Goal: Task Accomplishment & Management: Manage account settings

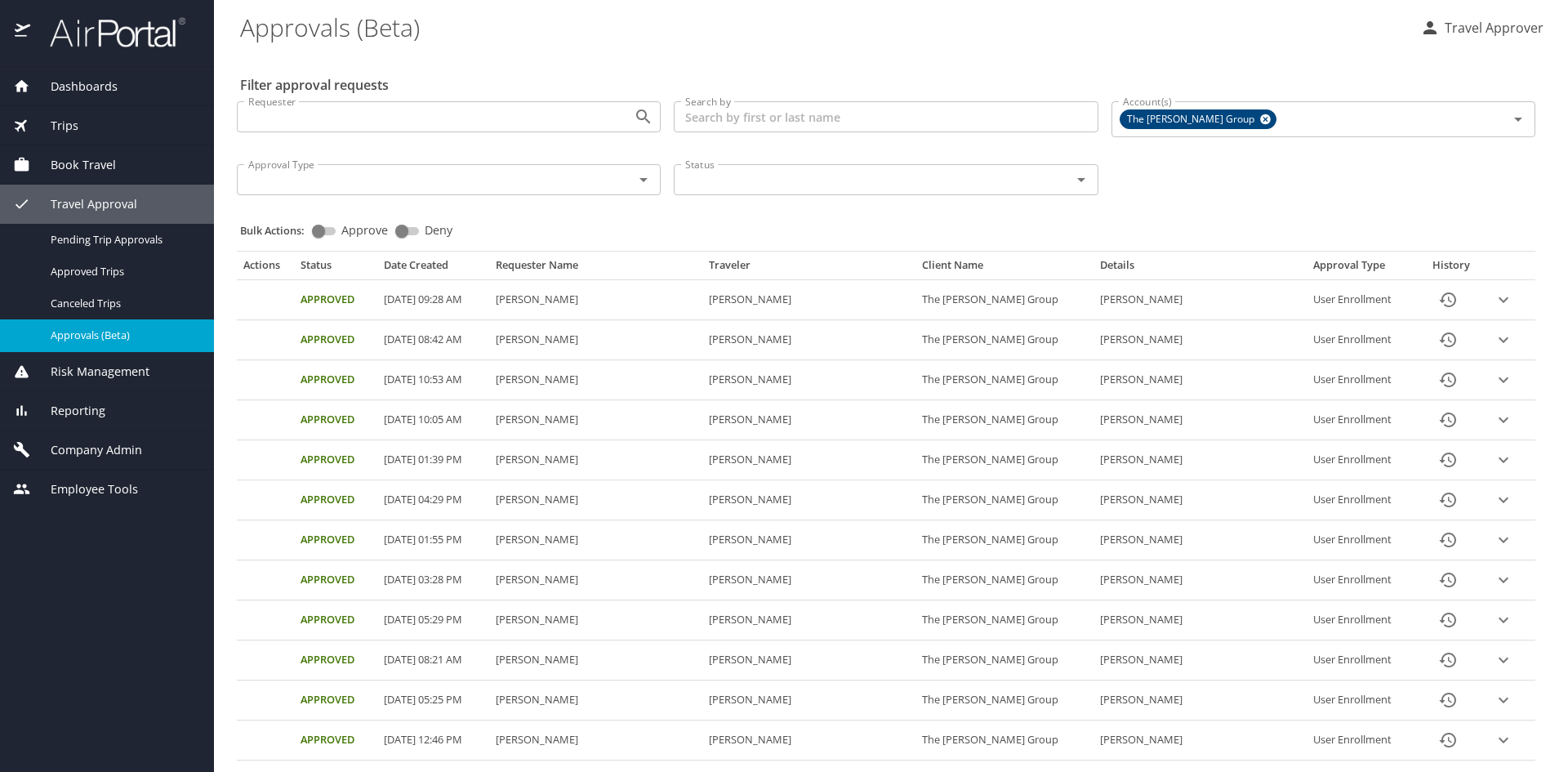
click at [112, 408] on div "Reporting" at bounding box center [106, 410] width 188 height 18
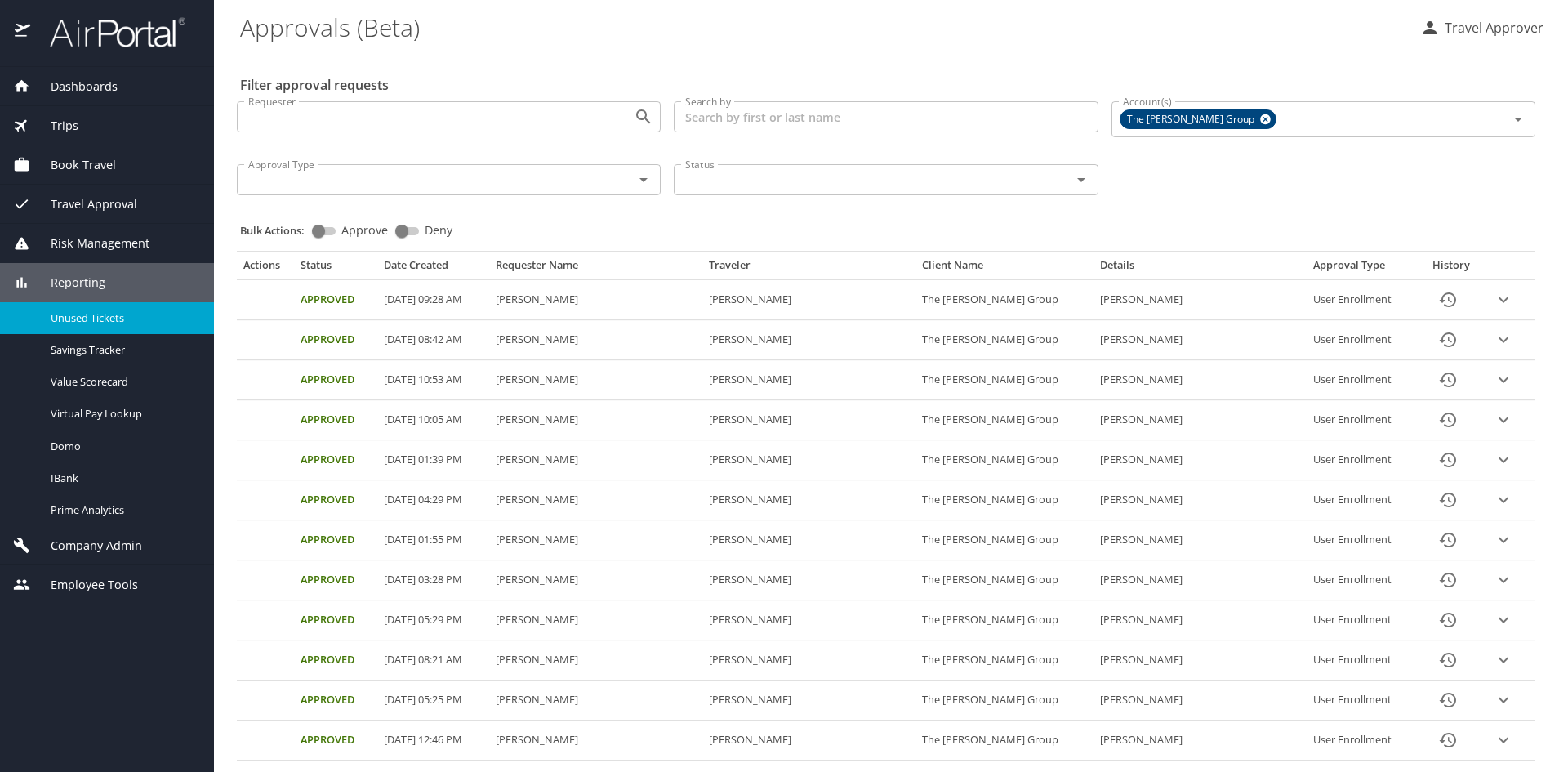
click at [107, 326] on div "Unused Tickets" at bounding box center [106, 318] width 188 height 19
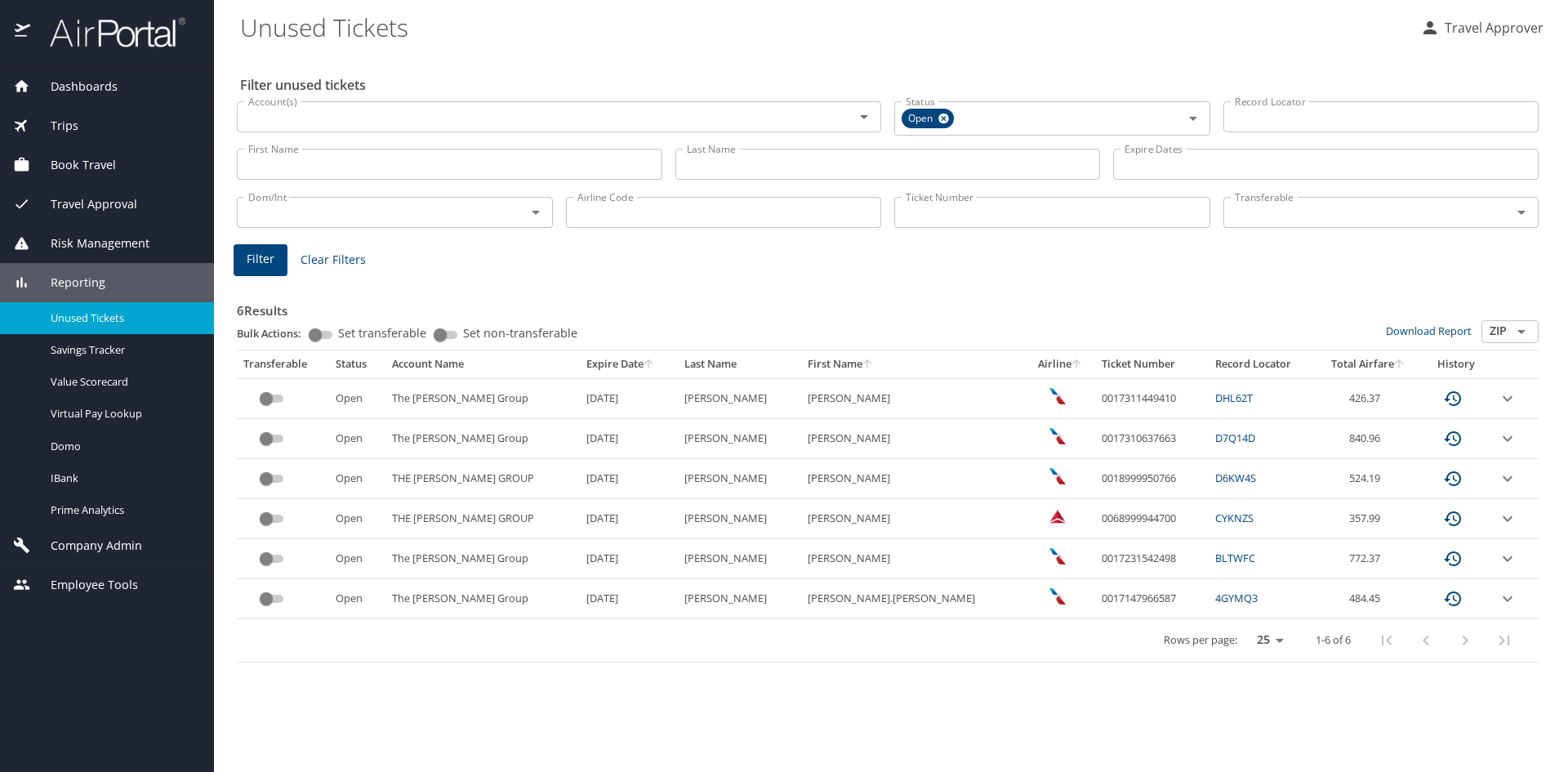
click at [1497, 435] on icon "expand row" at bounding box center [1507, 438] width 20 height 20
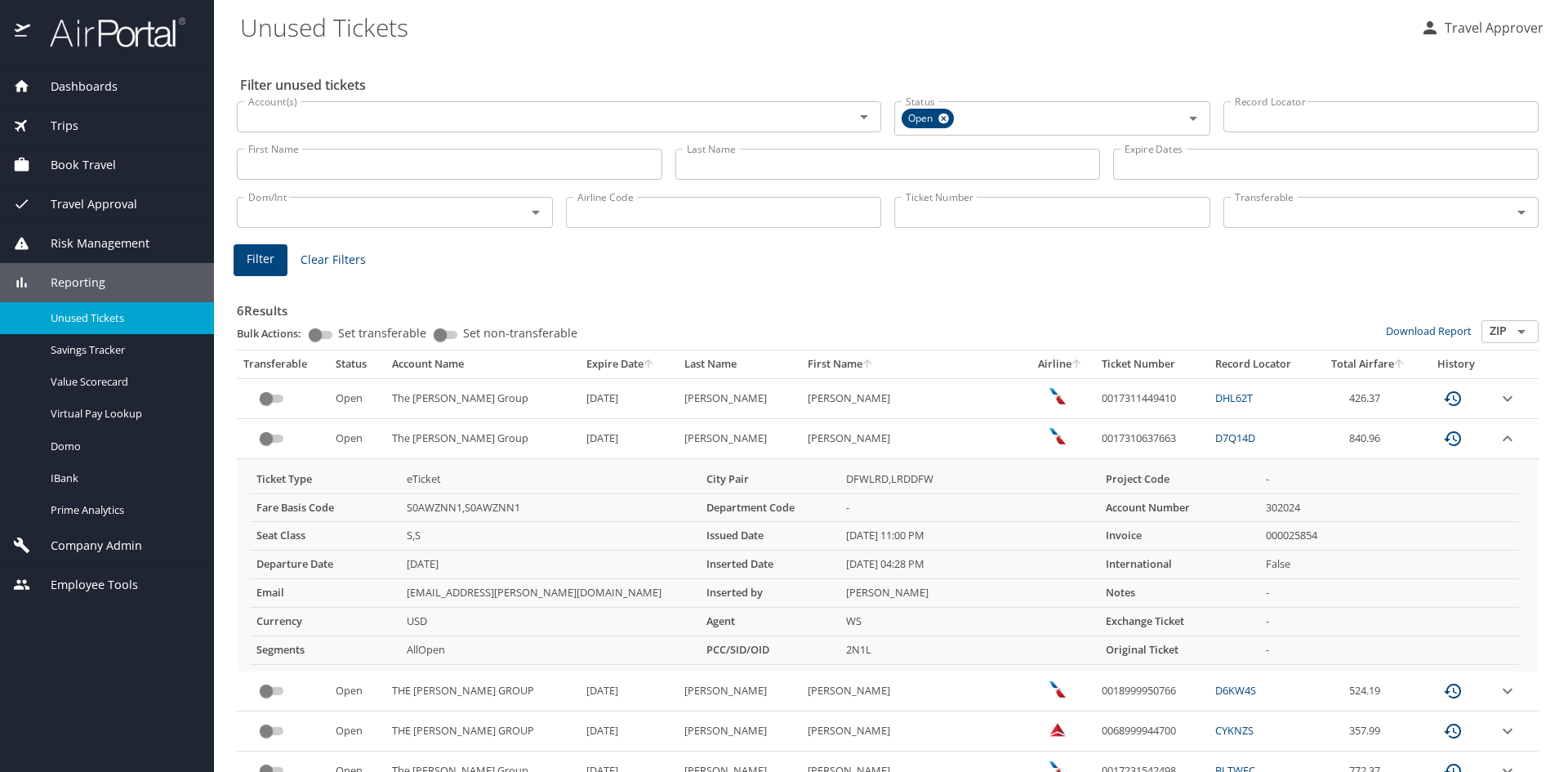
click at [1215, 441] on link "D7Q14D" at bounding box center [1235, 437] width 40 height 15
click at [1215, 436] on link "D7Q14D" at bounding box center [1235, 437] width 40 height 15
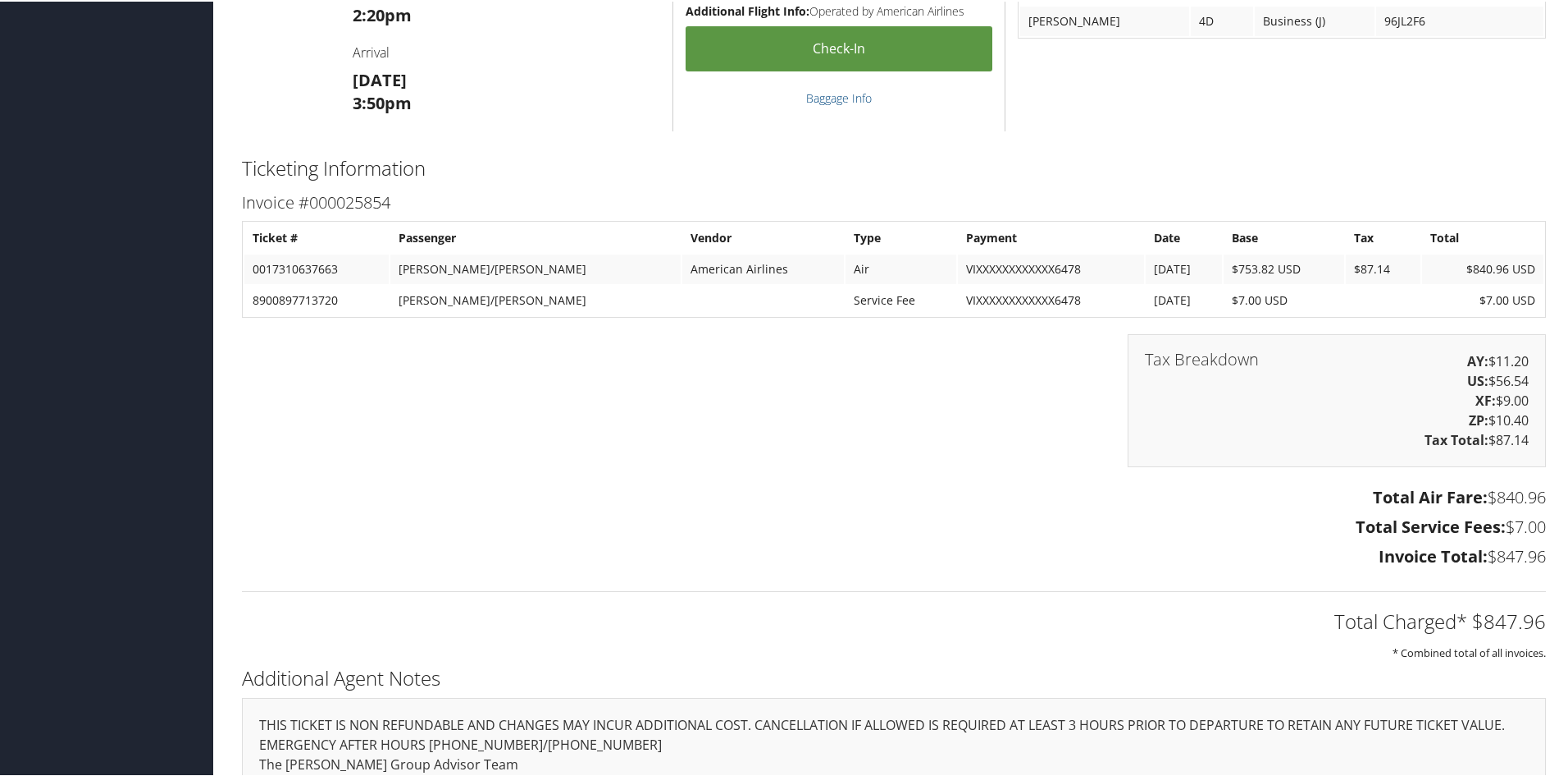
scroll to position [1961, 0]
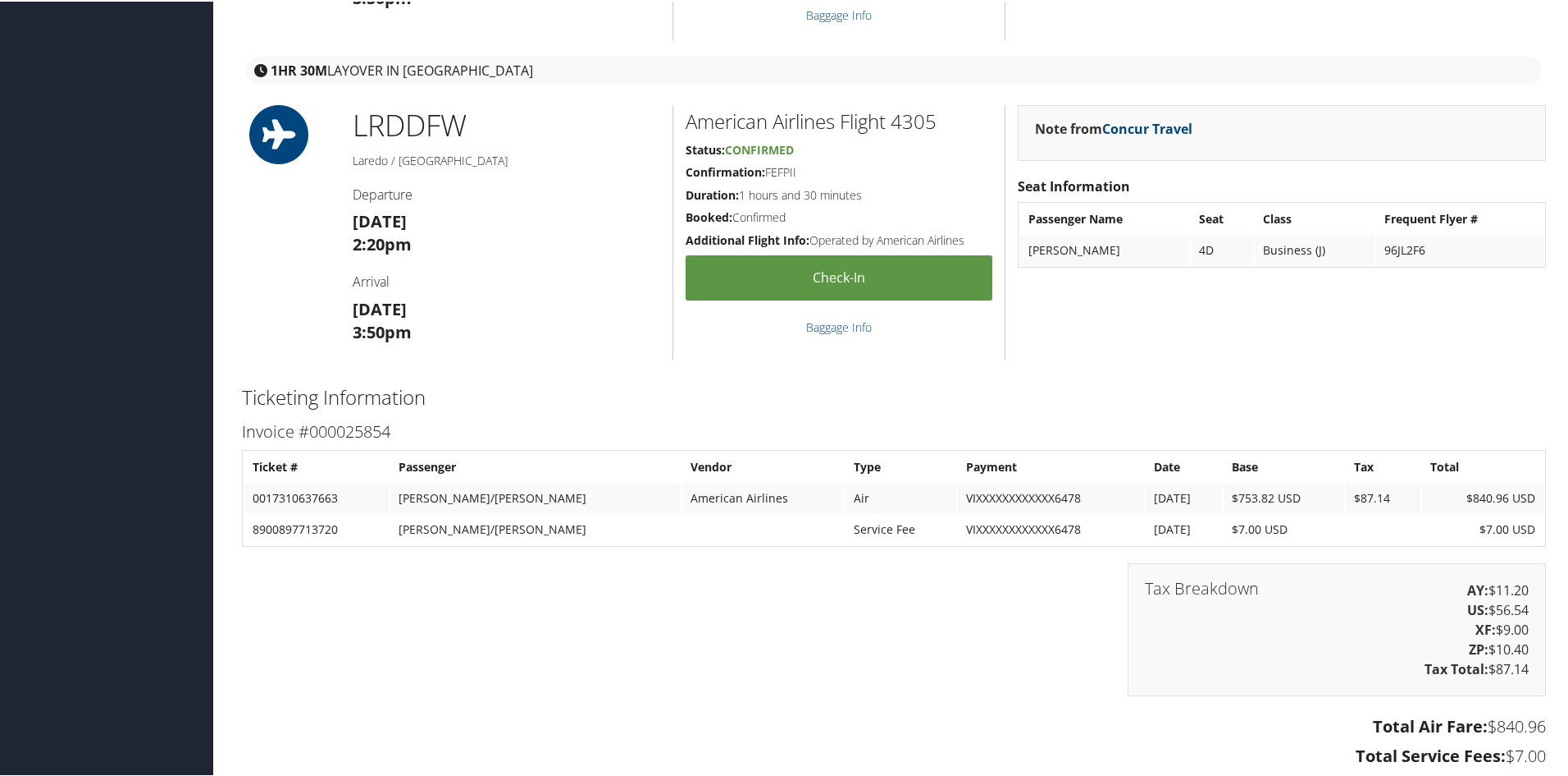
click at [414, 599] on div "Tax Breakdown AY: $11.20 US: $56.54 XF: $9.00 ZP: $10.40 Tax Total: $87.14" at bounding box center [893, 636] width 1328 height 150
click at [324, 497] on td "0017310637663" at bounding box center [316, 496] width 145 height 30
copy td "0017310637663"
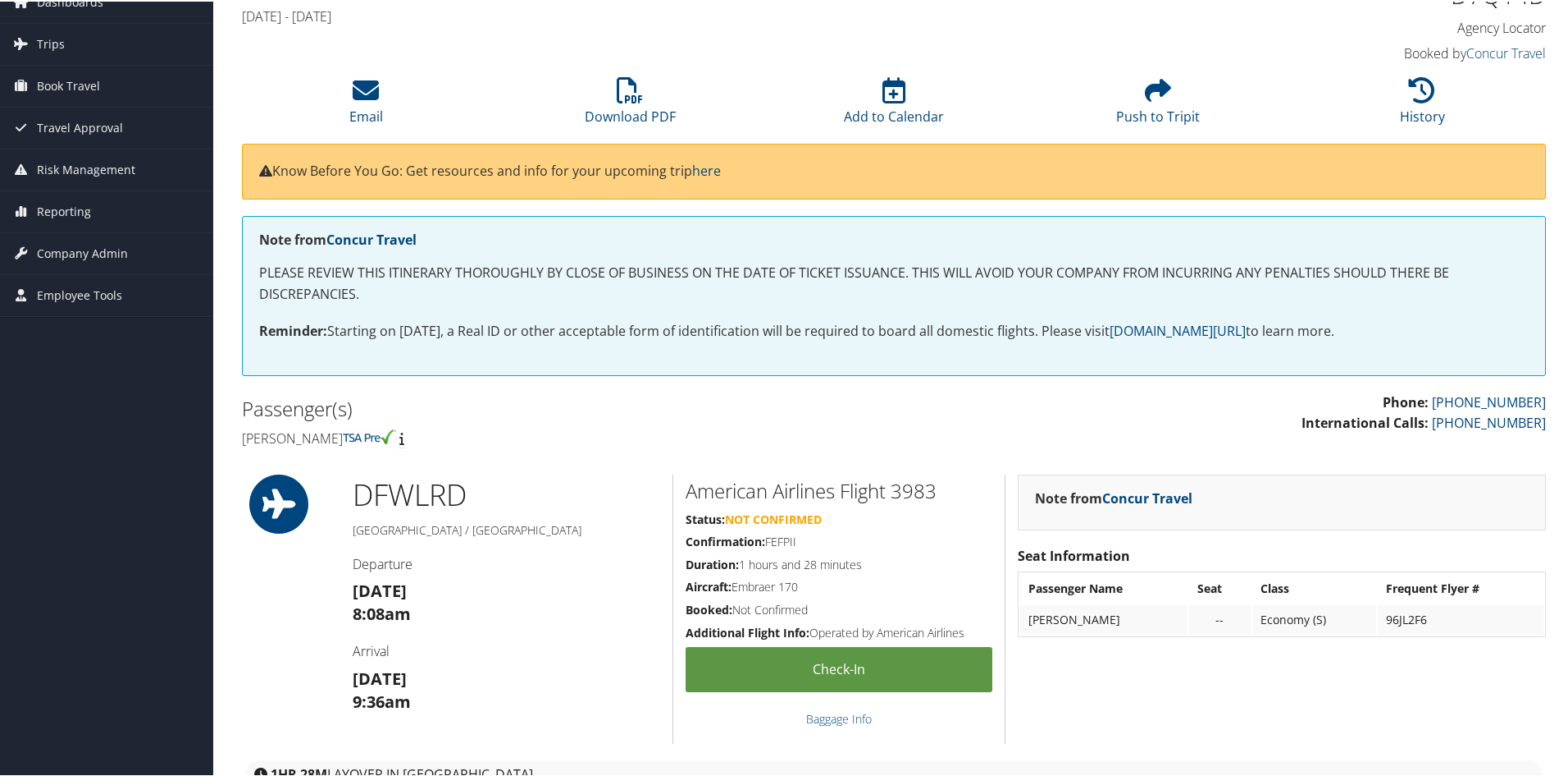
scroll to position [0, 0]
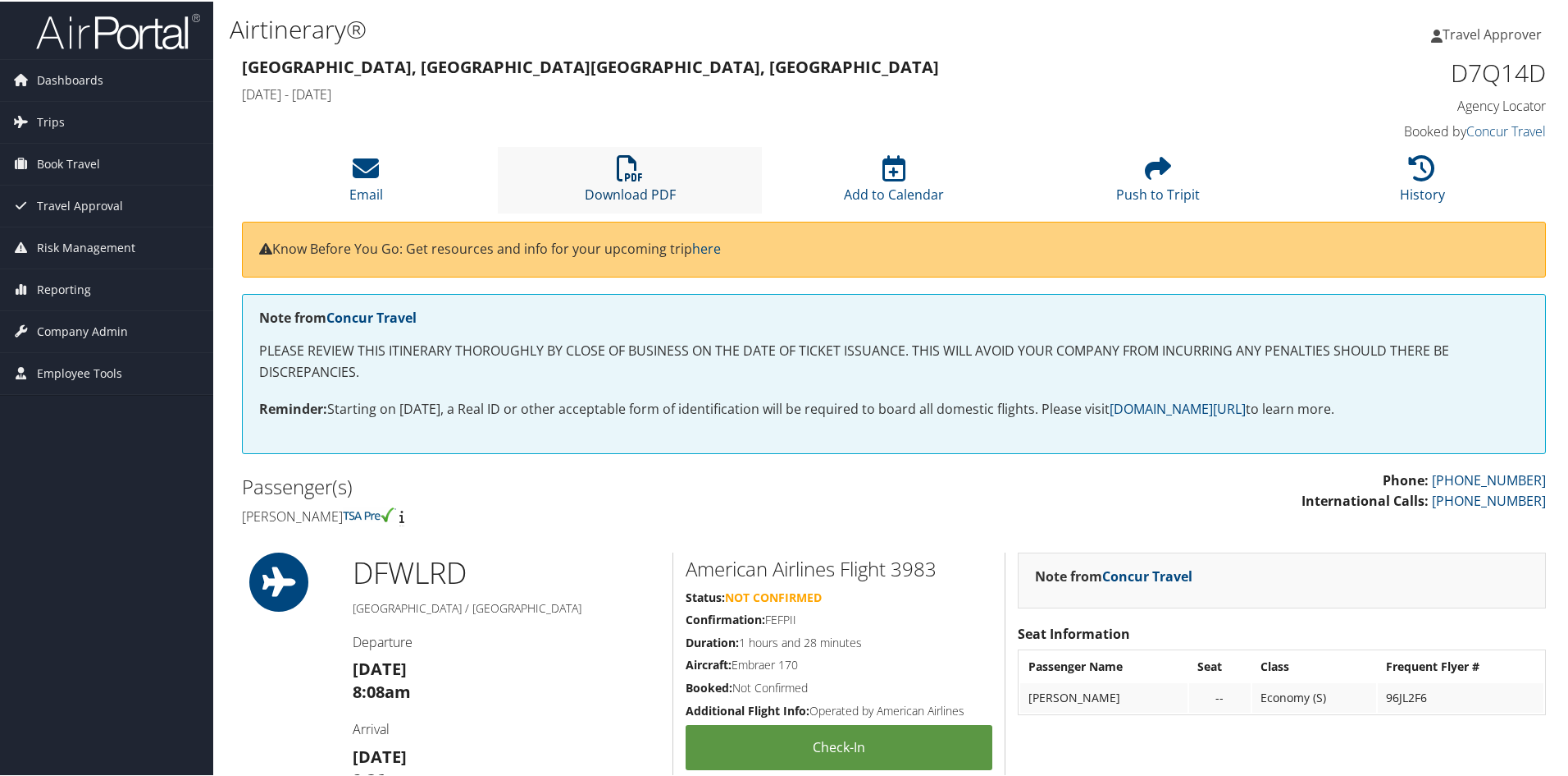
click at [608, 187] on link "Download PDF" at bounding box center [630, 182] width 91 height 39
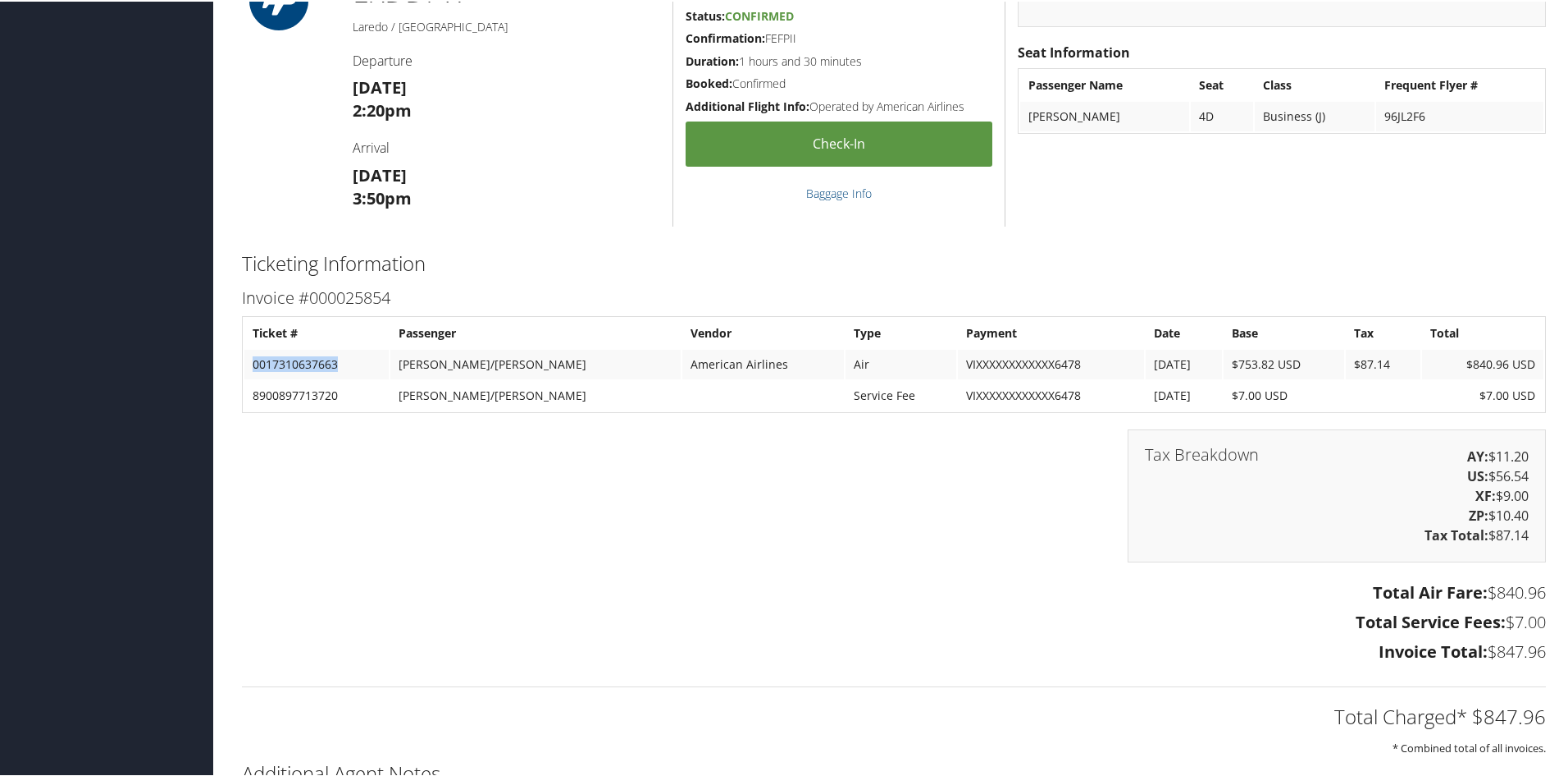
scroll to position [2298, 0]
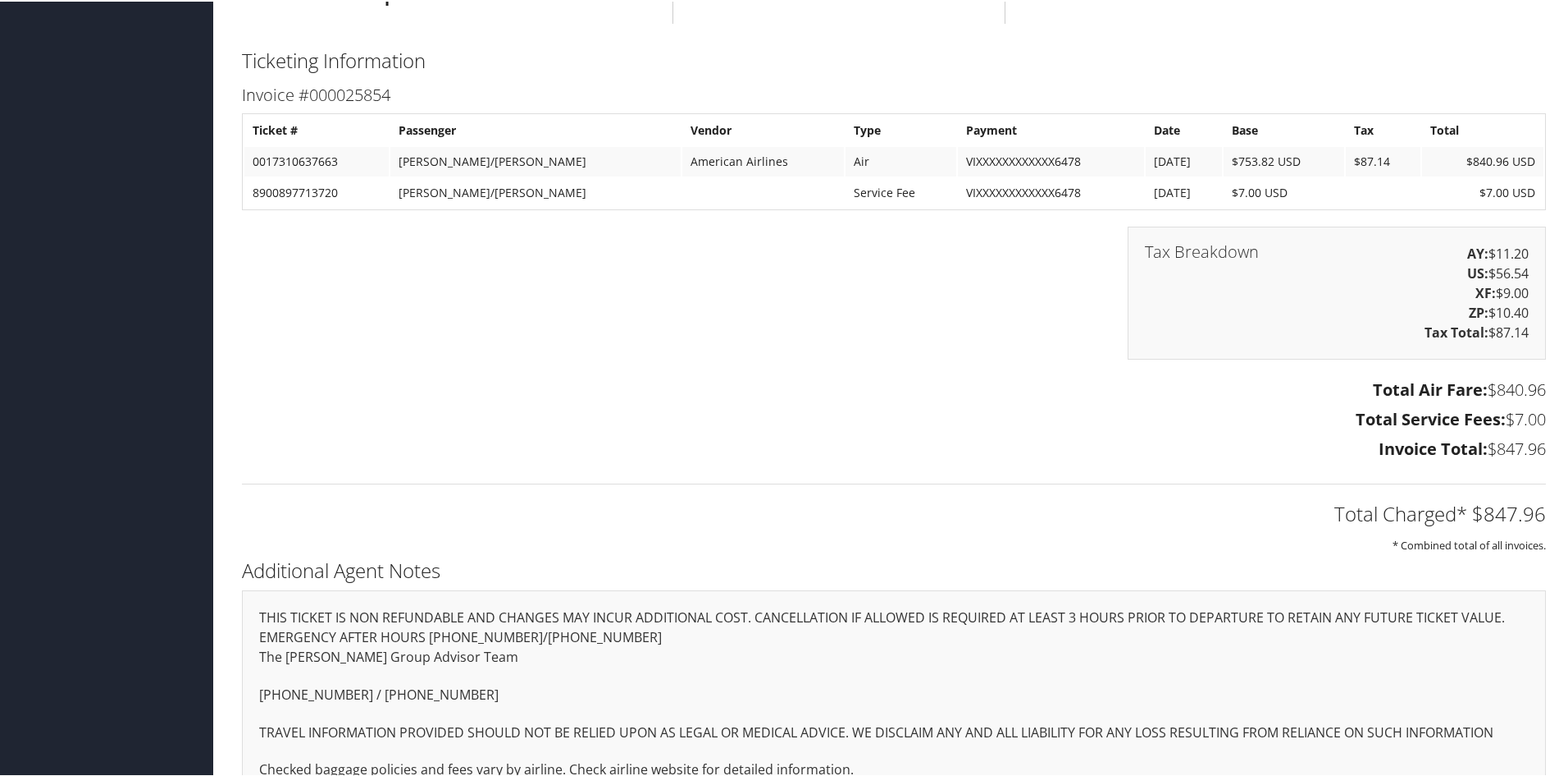
click at [269, 191] on td "8900897713720" at bounding box center [316, 192] width 145 height 30
copy td "8900897713720"
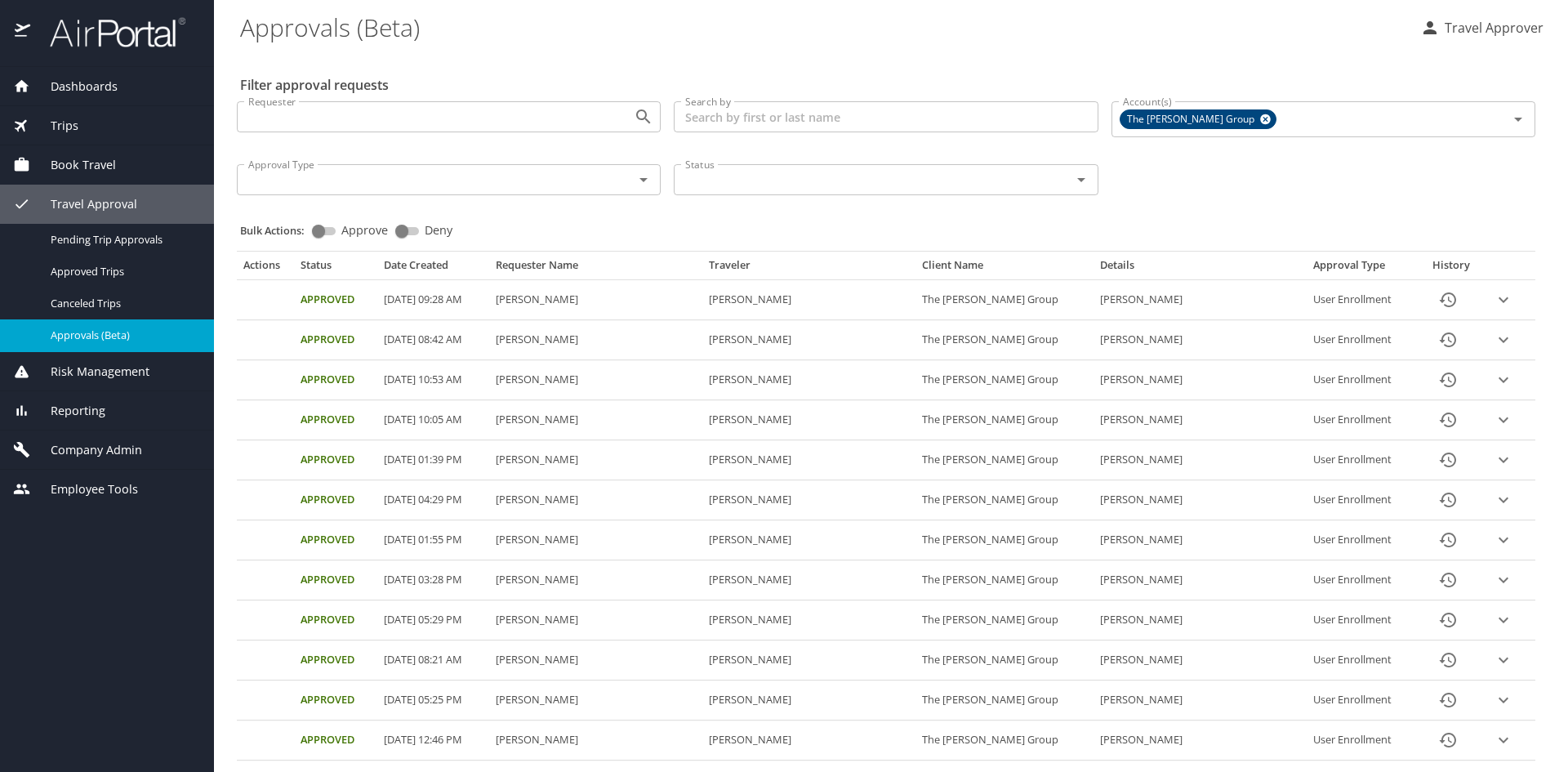
click at [107, 487] on span "Employee Tools" at bounding box center [83, 489] width 107 height 18
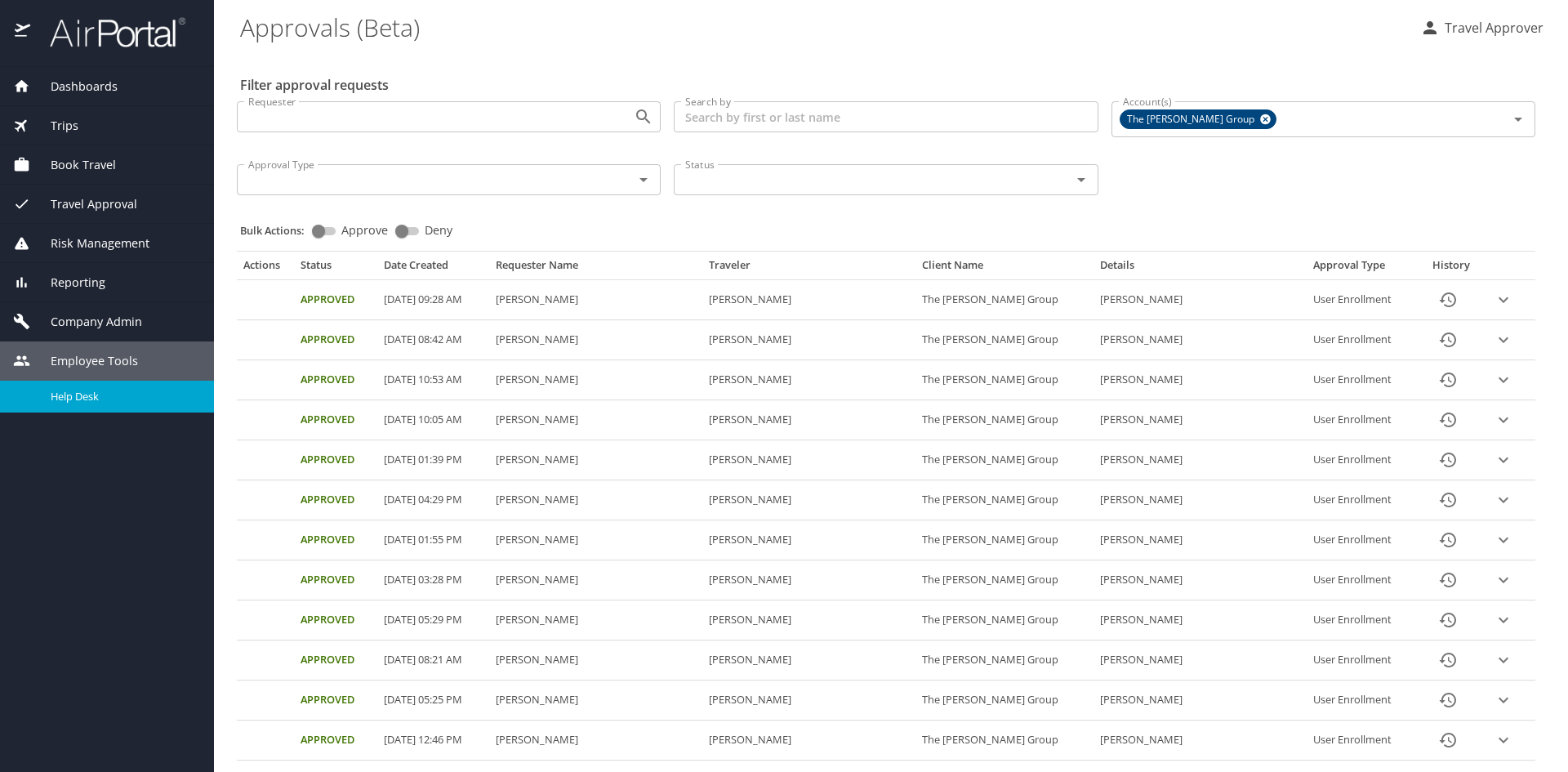
click at [105, 391] on span "Help Desk" at bounding box center [122, 396] width 144 height 16
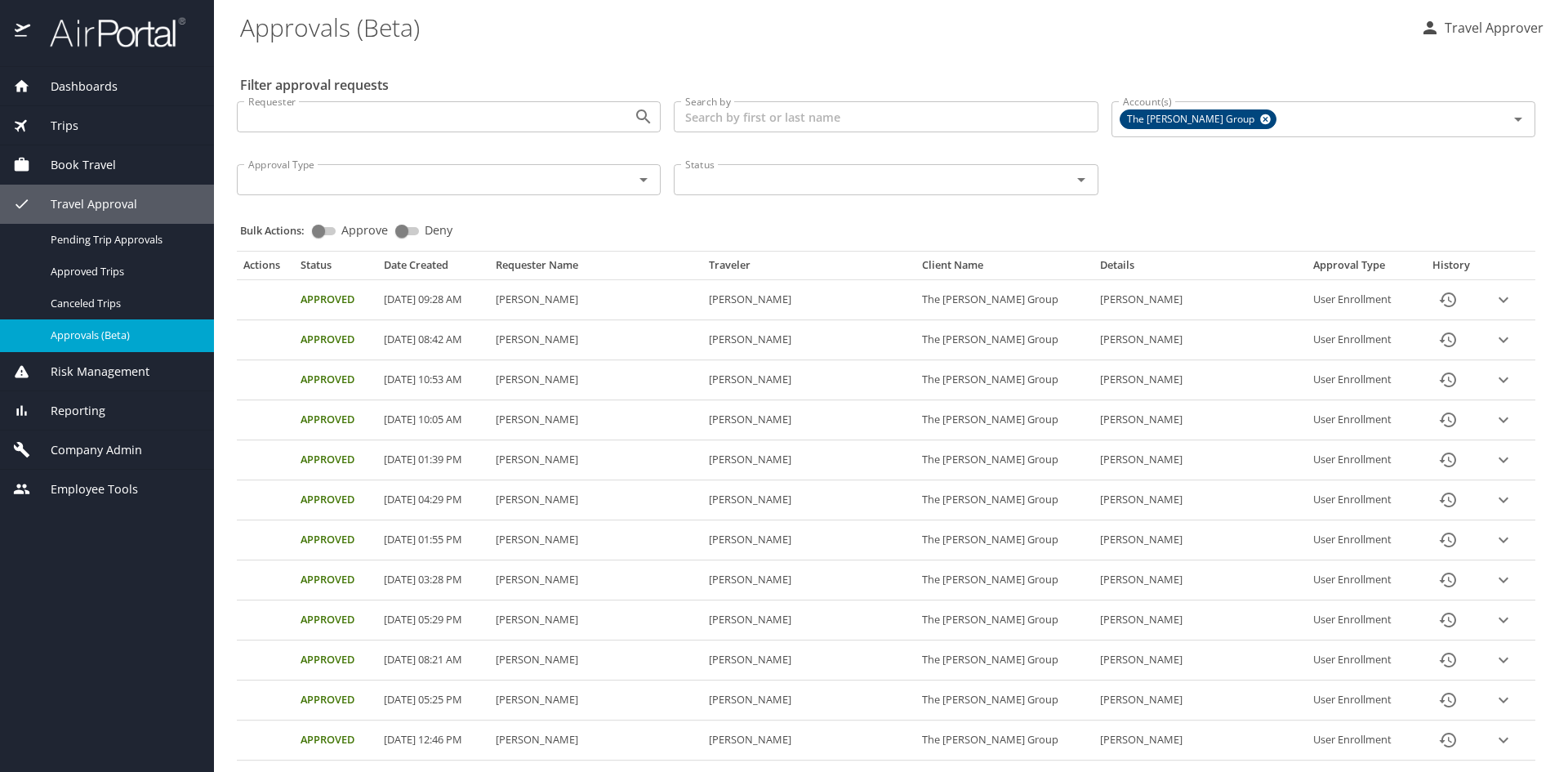
click at [106, 81] on span "Dashboards" at bounding box center [74, 86] width 87 height 18
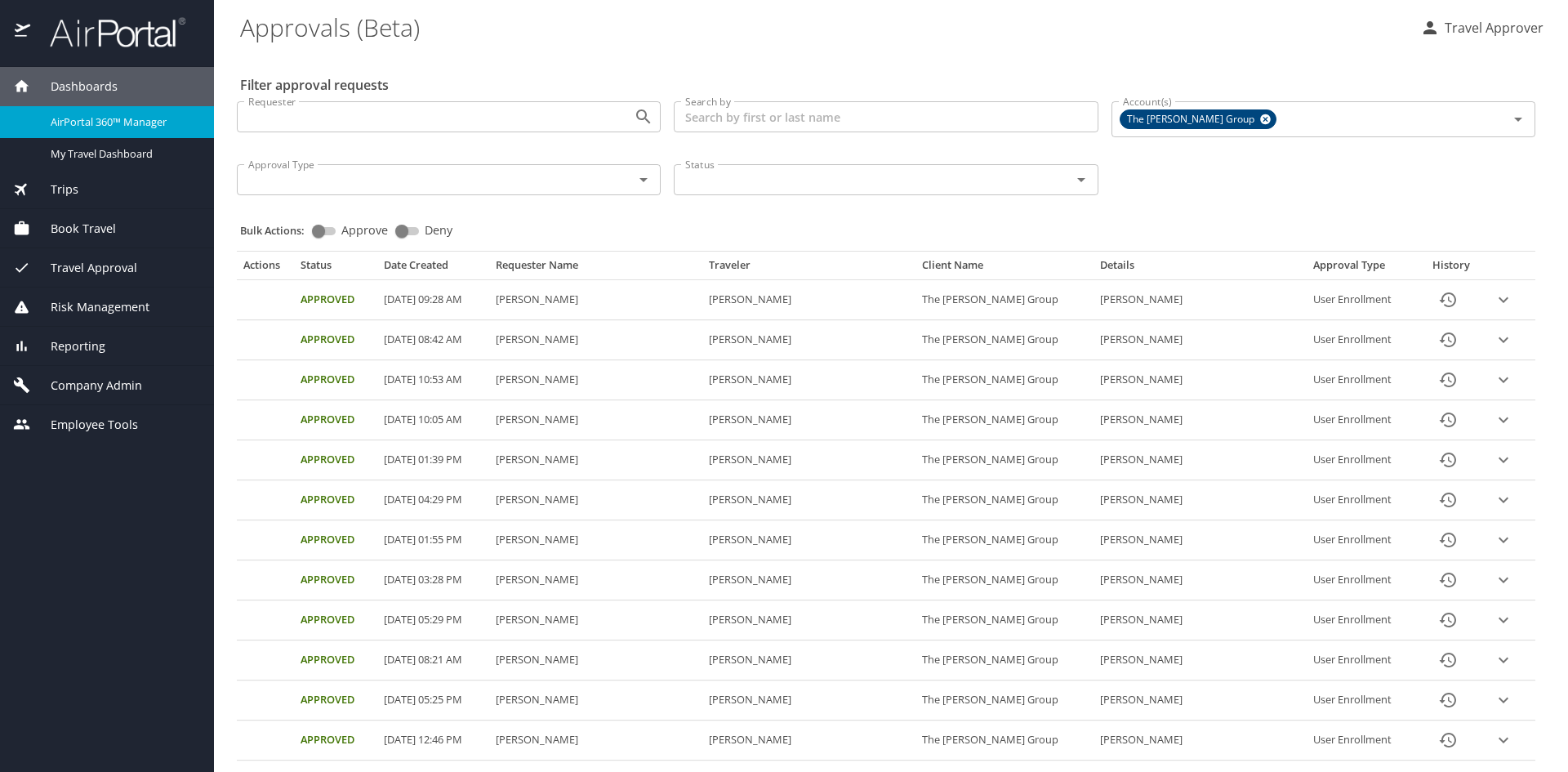
click at [135, 122] on span "AirPortal 360™ Manager" at bounding box center [122, 122] width 144 height 16
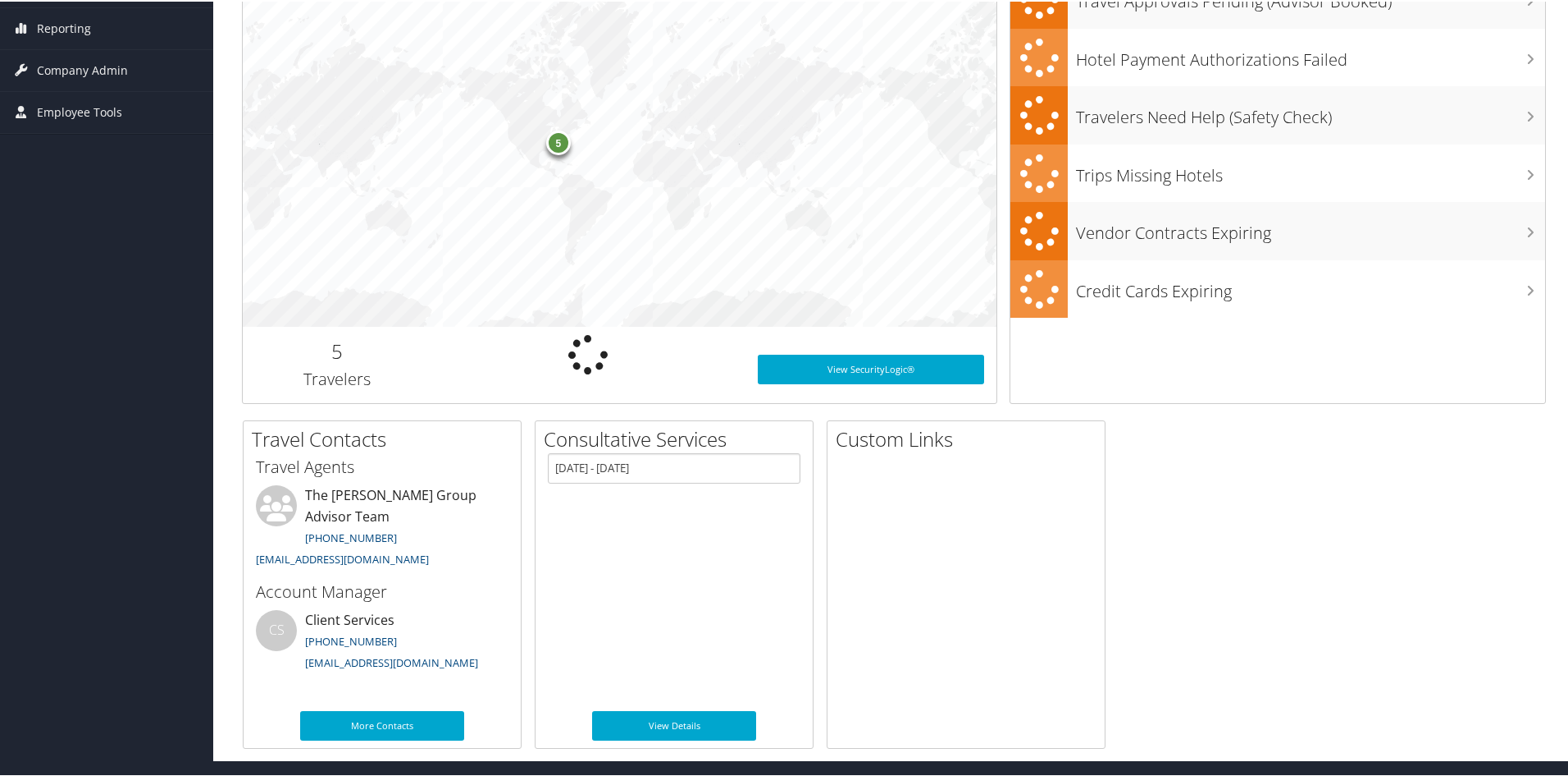
scroll to position [311, 0]
